Goal: Task Accomplishment & Management: Use online tool/utility

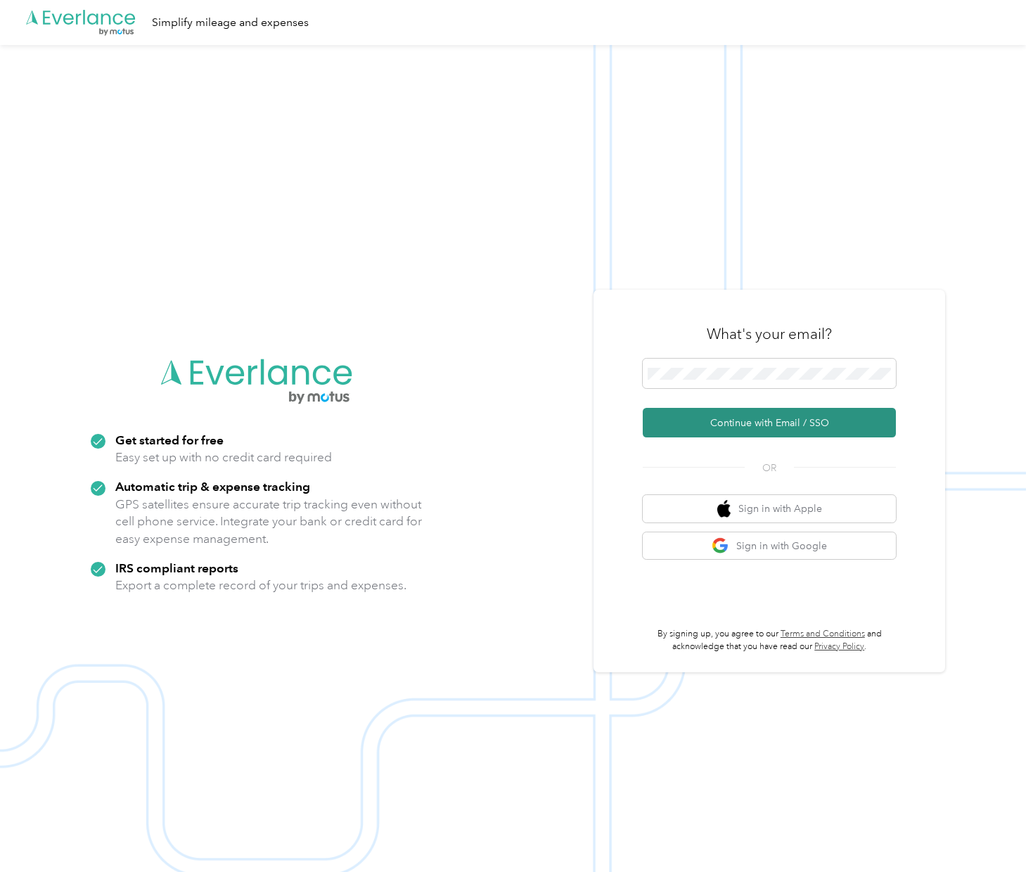
click at [787, 425] on button "Continue with Email / SSO" at bounding box center [769, 423] width 253 height 30
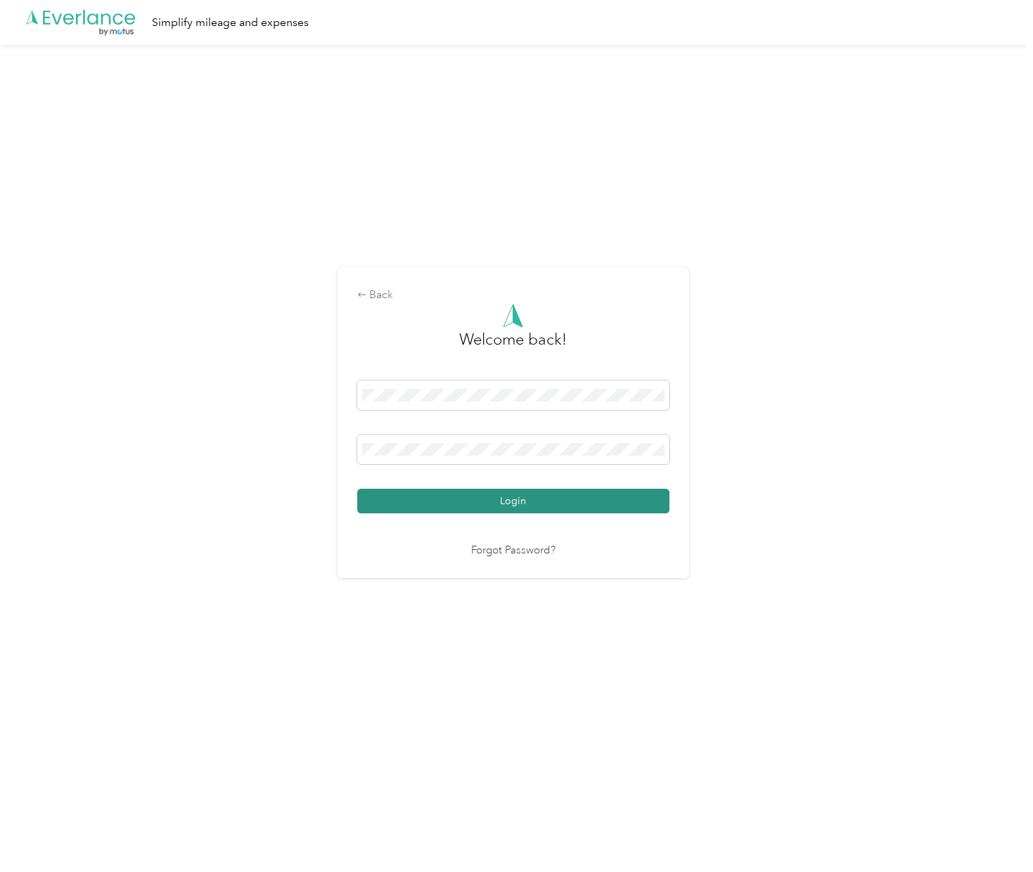
click at [496, 501] on button "Login" at bounding box center [513, 501] width 312 height 25
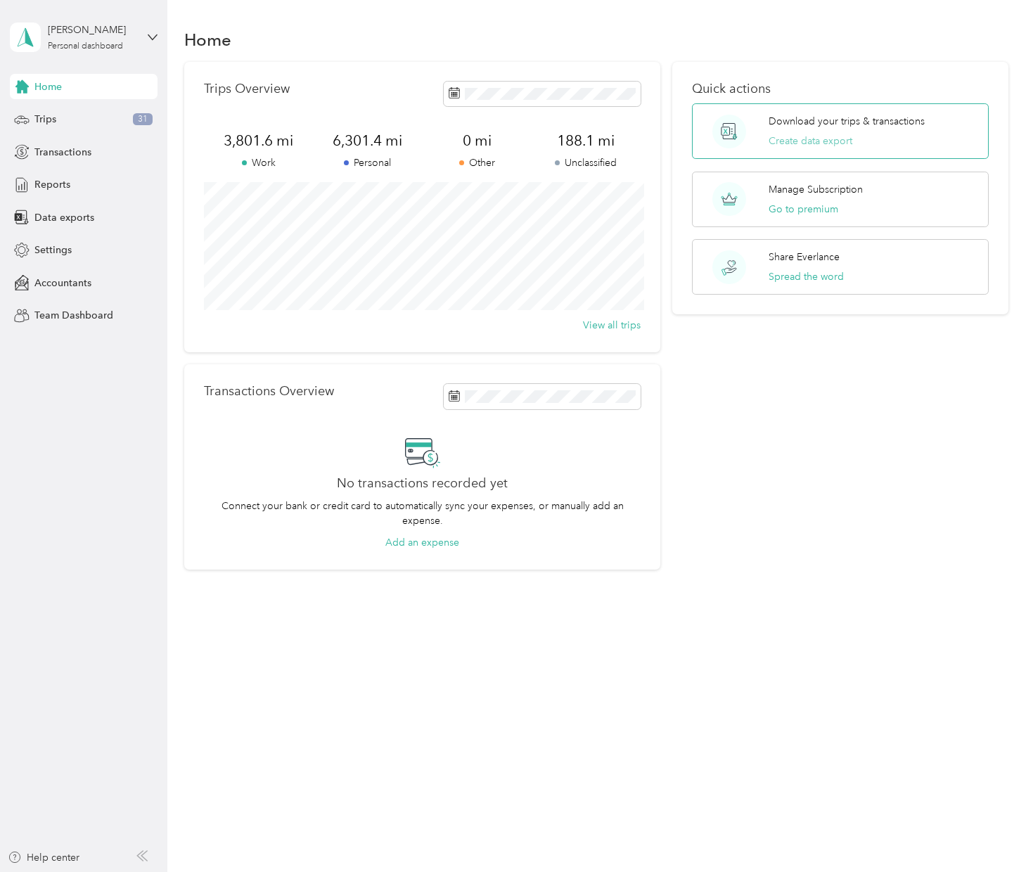
click at [800, 139] on button "Create data export" at bounding box center [810, 141] width 84 height 15
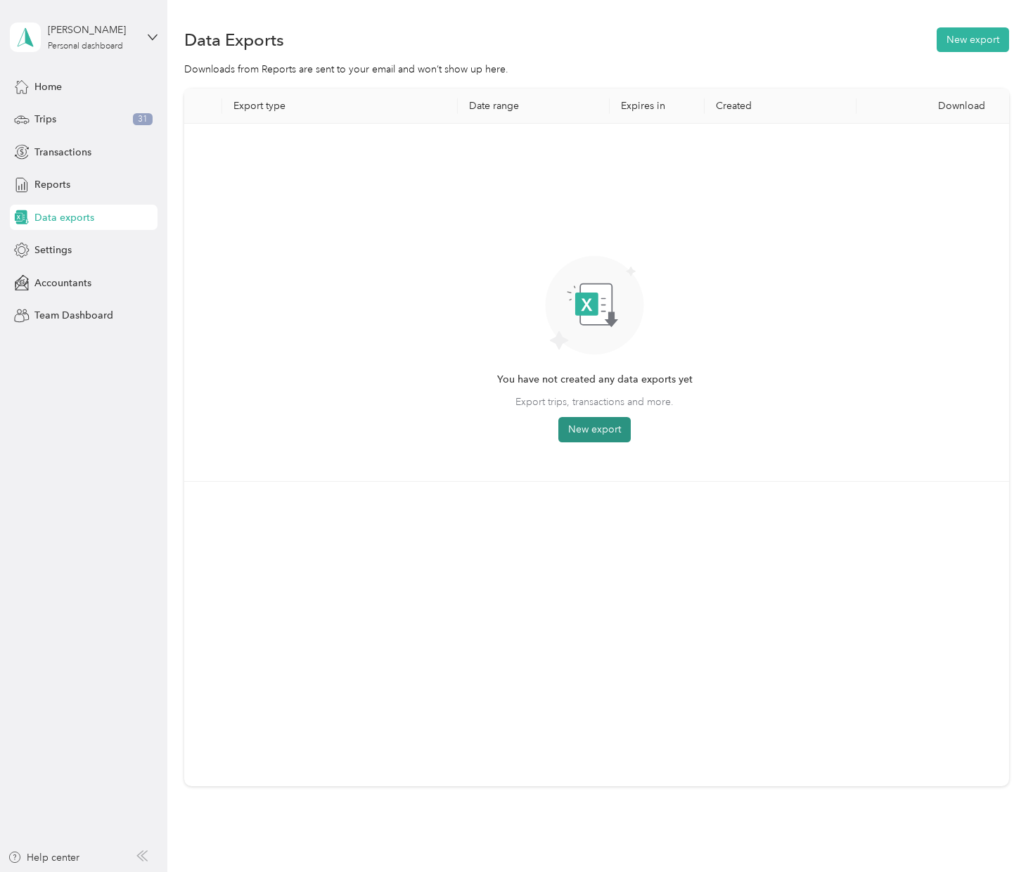
click at [601, 433] on button "New export" at bounding box center [594, 429] width 72 height 25
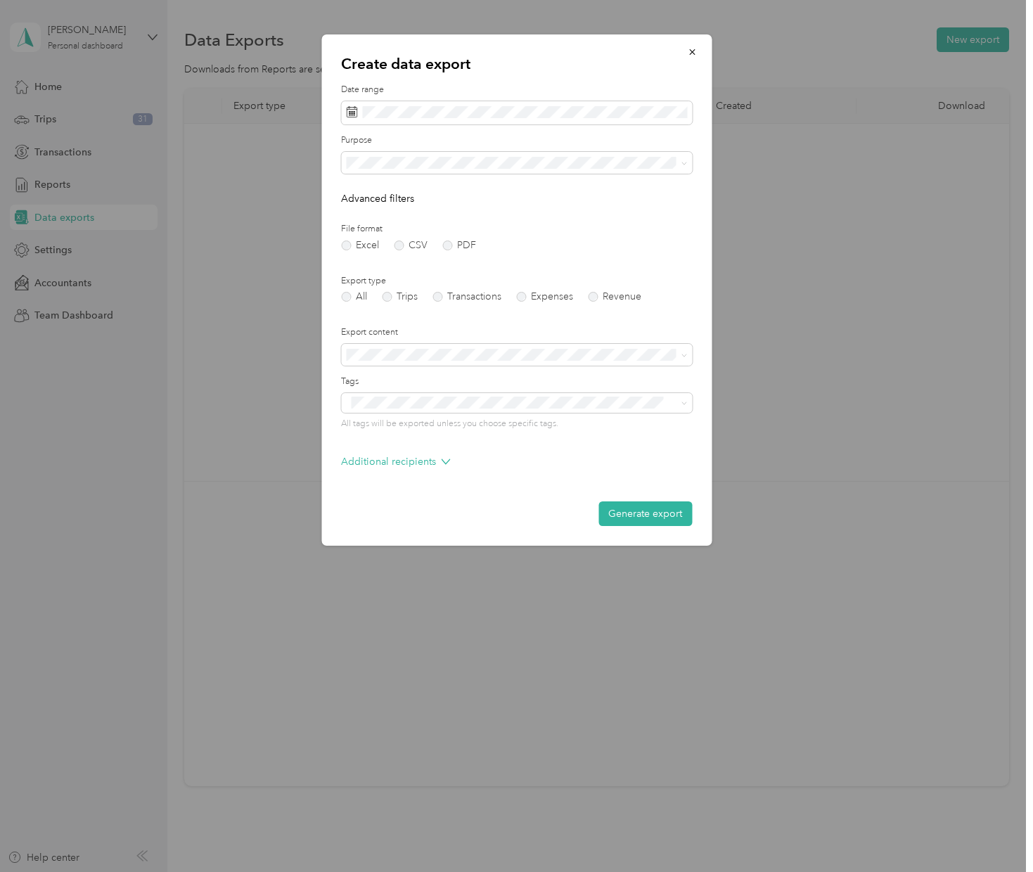
click at [619, 135] on label "Purpose" at bounding box center [516, 140] width 351 height 13
click at [427, 169] on span at bounding box center [516, 163] width 351 height 22
click at [680, 158] on span at bounding box center [681, 163] width 11 height 10
click at [481, 219] on li "Work" at bounding box center [516, 211] width 351 height 25
click at [394, 299] on label "Trips" at bounding box center [400, 297] width 36 height 10
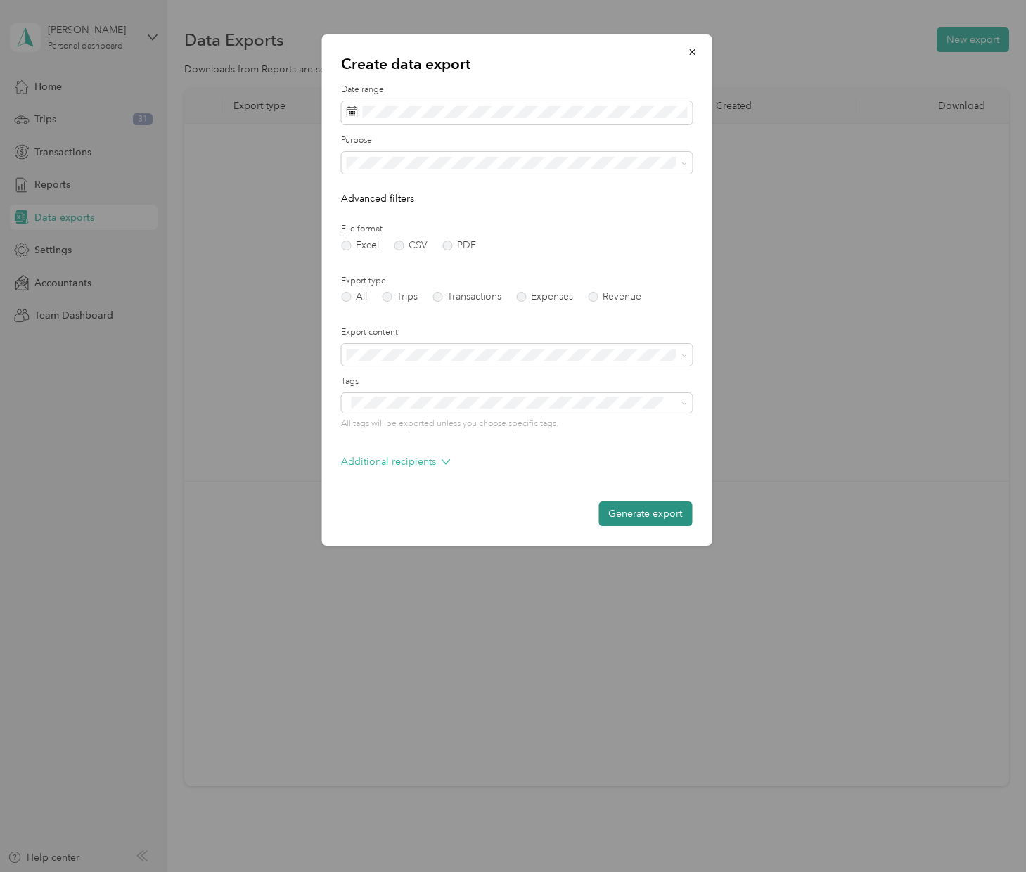
click at [636, 513] on button "Generate export" at bounding box center [645, 513] width 94 height 25
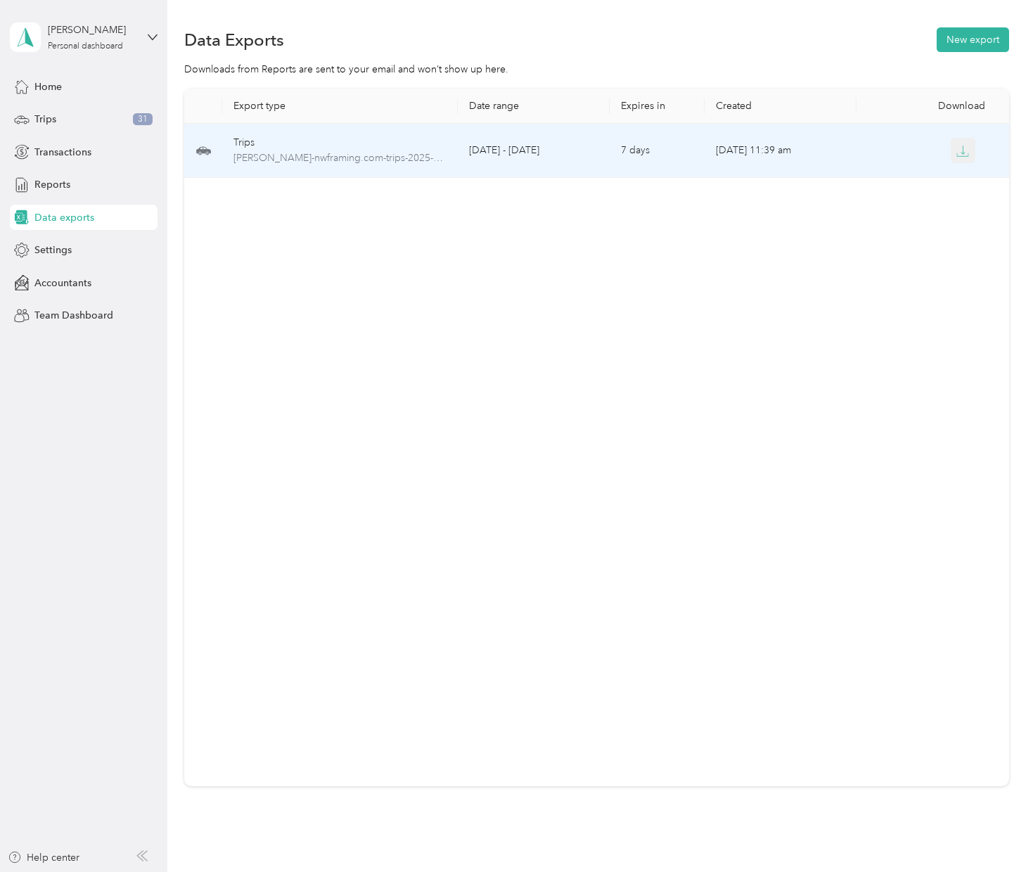
click at [957, 156] on icon "button" at bounding box center [962, 154] width 11 height 3
